Goal: Task Accomplishment & Management: Use online tool/utility

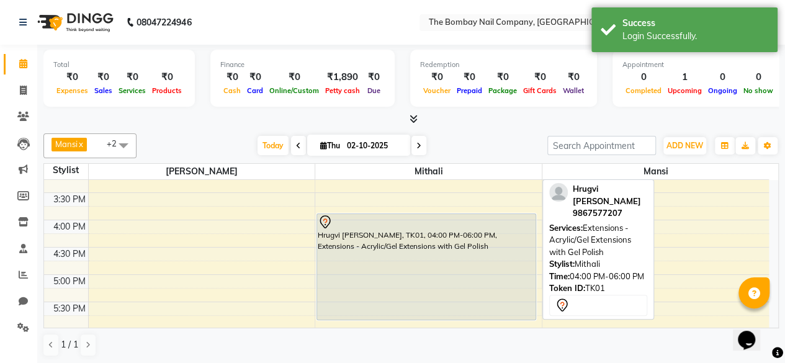
click at [366, 218] on div at bounding box center [426, 222] width 217 height 15
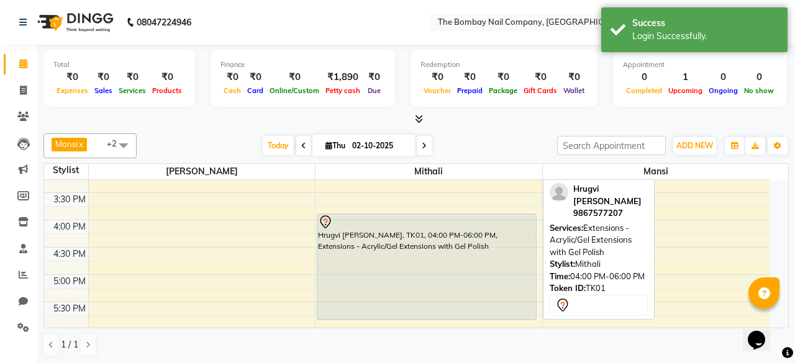
select select "7"
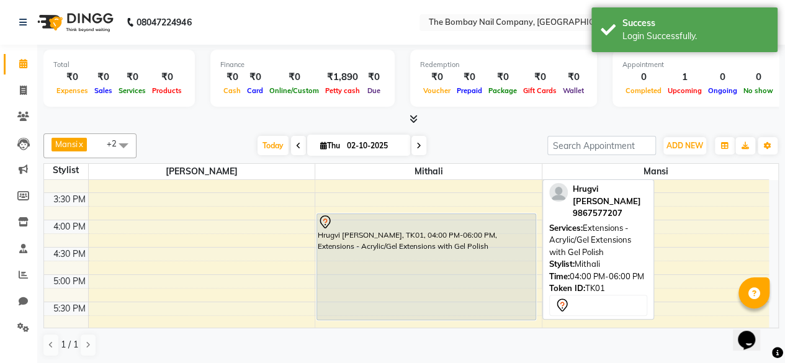
click at [434, 235] on div "Hrugvi [PERSON_NAME], TK01, 04:00 PM-06:00 PM, Extensions - Acrylic/Gel Extensi…" at bounding box center [426, 267] width 219 height 106
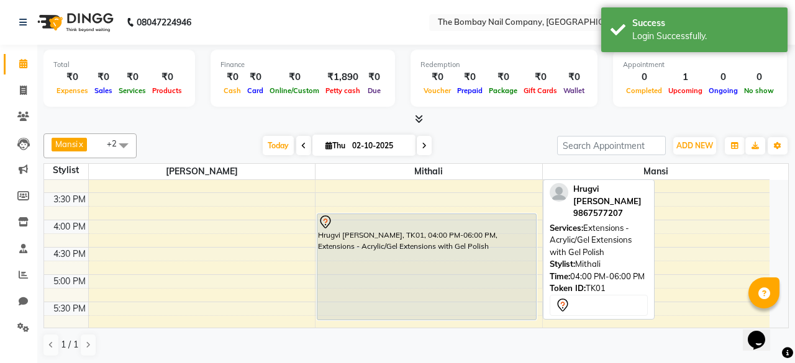
select select "7"
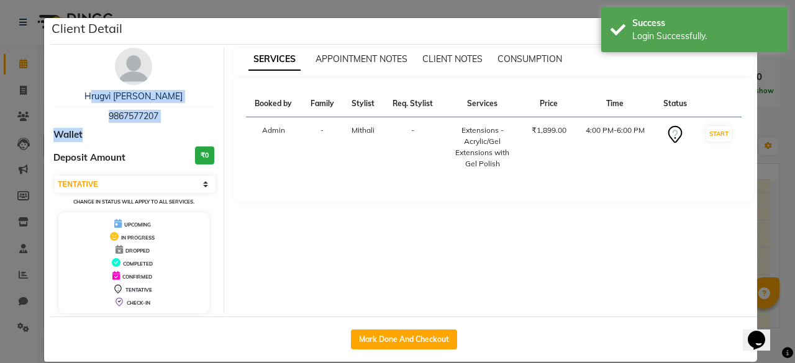
drag, startPoint x: 114, startPoint y: 97, endPoint x: 169, endPoint y: 122, distance: 60.0
click at [169, 122] on div "Hrugvi [PERSON_NAME] 9867577207 Wallet Deposit Amount ₹0 Select IN SERVICE CONF…" at bounding box center [134, 181] width 180 height 266
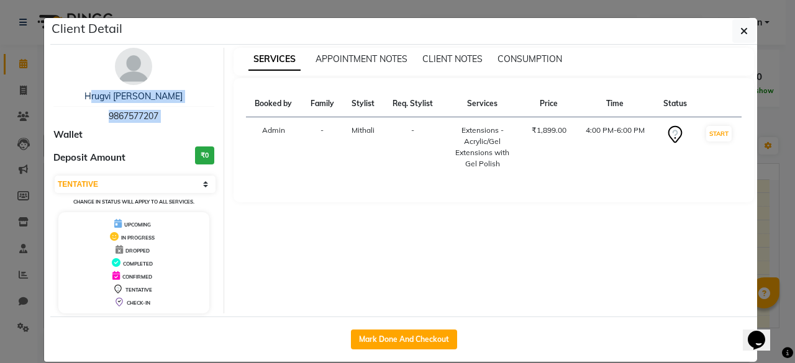
copy div "Hrugvi [PERSON_NAME] 9867577207"
click at [740, 34] on icon "button" at bounding box center [743, 31] width 7 height 10
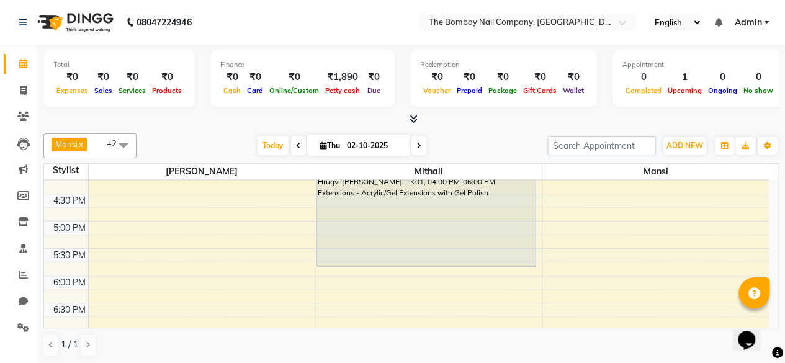
scroll to position [404, 0]
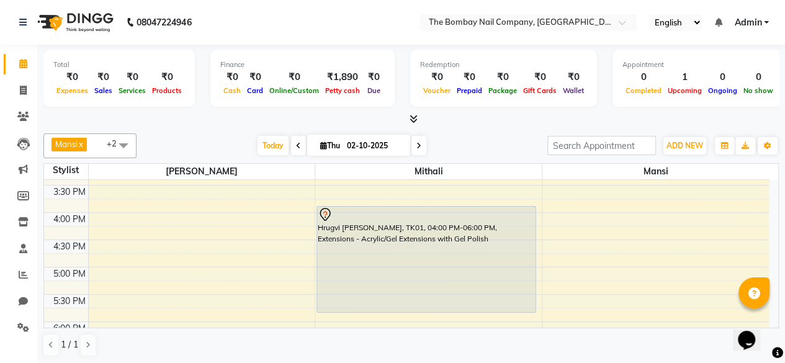
click at [413, 116] on icon at bounding box center [414, 118] width 8 height 9
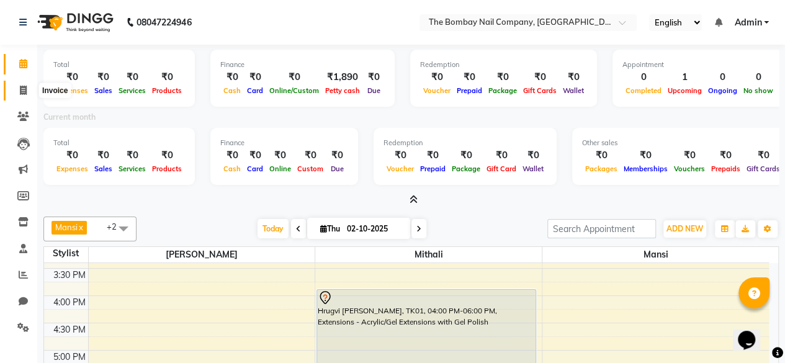
click at [24, 91] on icon at bounding box center [23, 90] width 7 height 9
select select "9028"
select select "service"
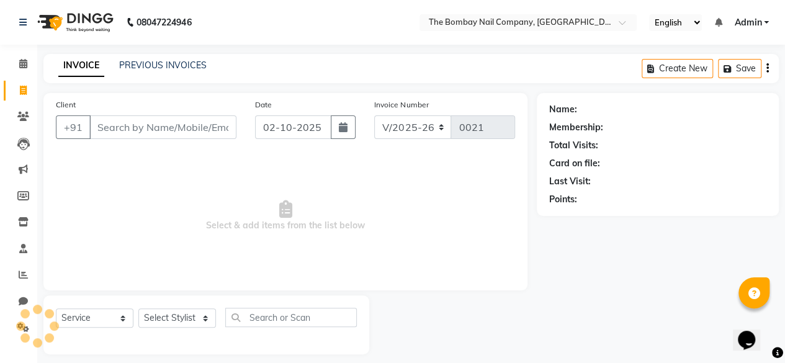
scroll to position [6, 0]
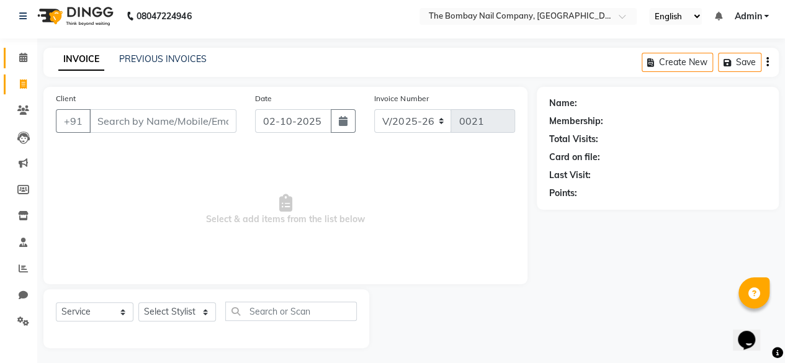
click at [14, 65] on link "Calendar" at bounding box center [19, 58] width 30 height 20
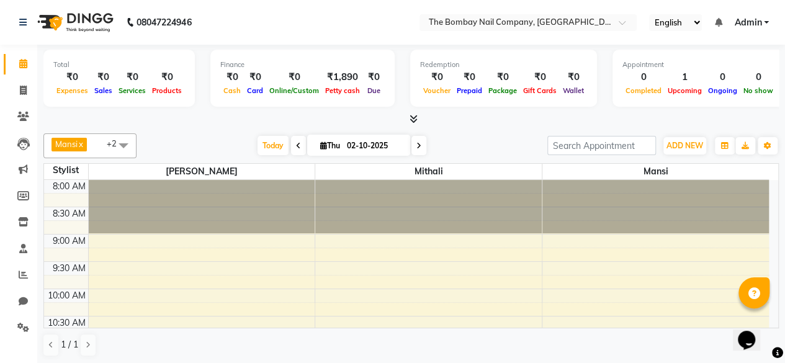
click at [410, 114] on span at bounding box center [411, 119] width 13 height 13
